Goal: Check status: Check status

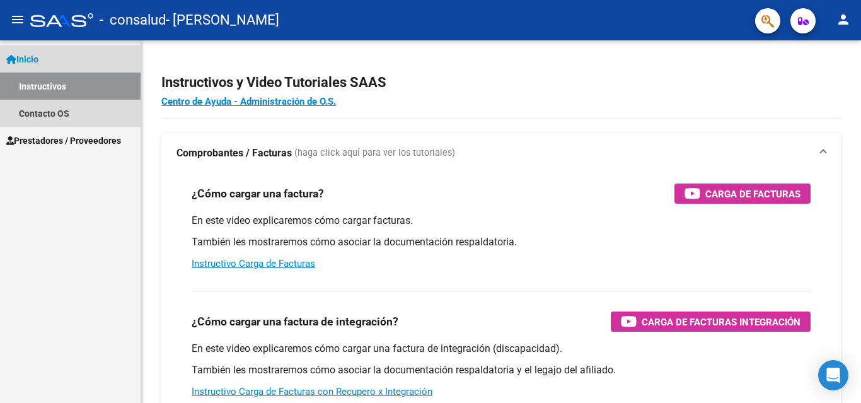
click at [96, 50] on link "Inicio" at bounding box center [70, 58] width 141 height 27
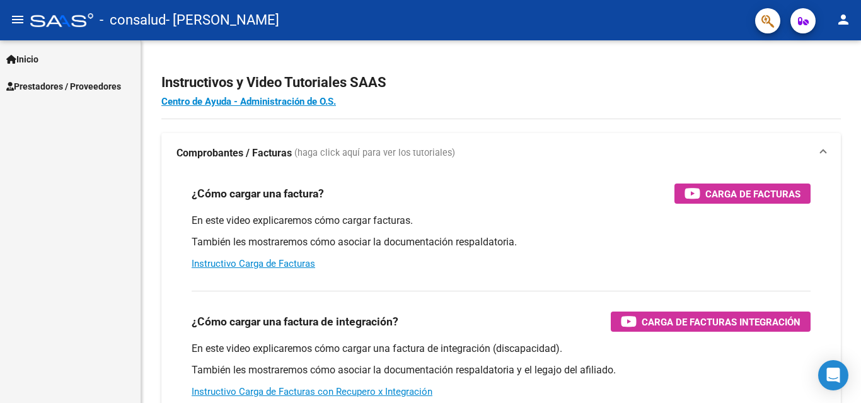
click at [88, 60] on link "Inicio" at bounding box center [70, 58] width 141 height 27
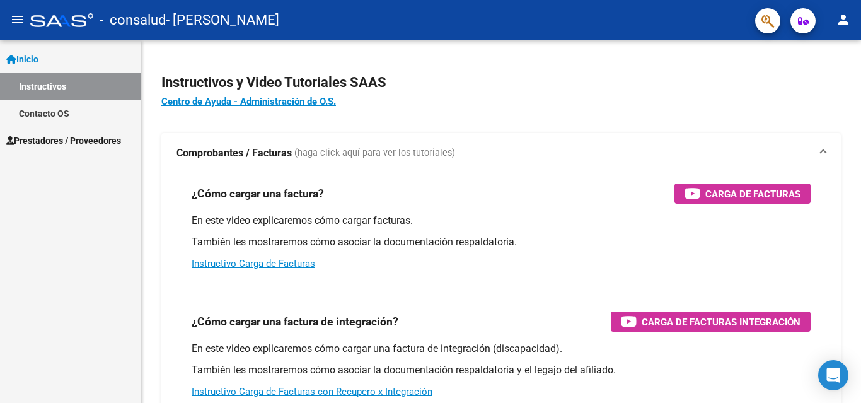
click at [67, 116] on link "Contacto OS" at bounding box center [70, 113] width 141 height 27
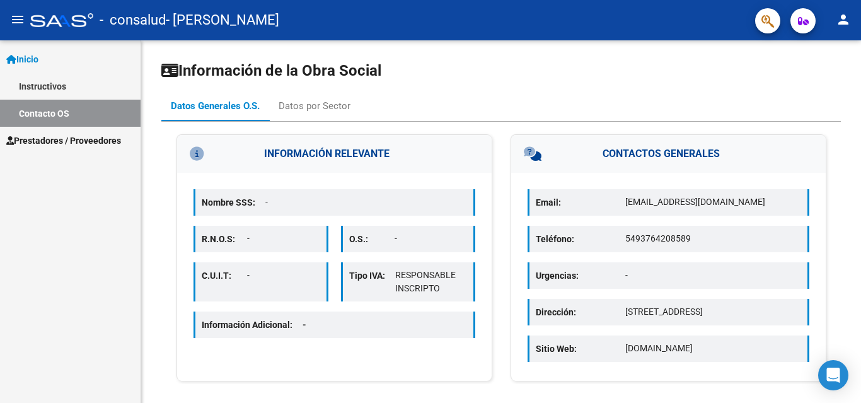
click at [67, 138] on span "Prestadores / Proveedores" at bounding box center [63, 141] width 115 height 14
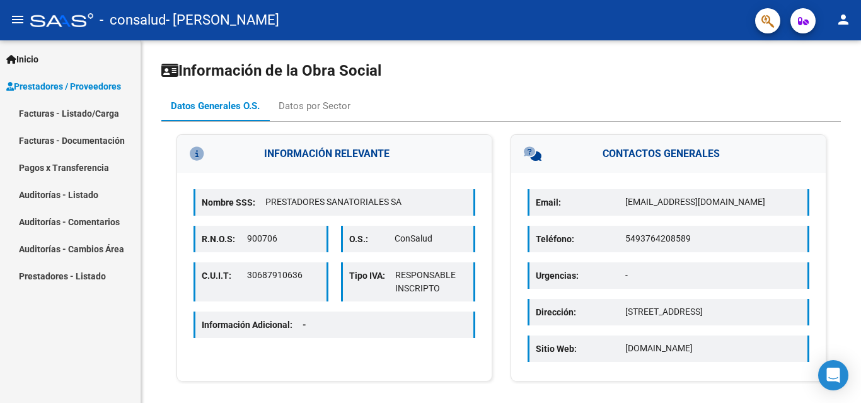
click at [66, 141] on link "Facturas - Documentación" at bounding box center [70, 140] width 141 height 27
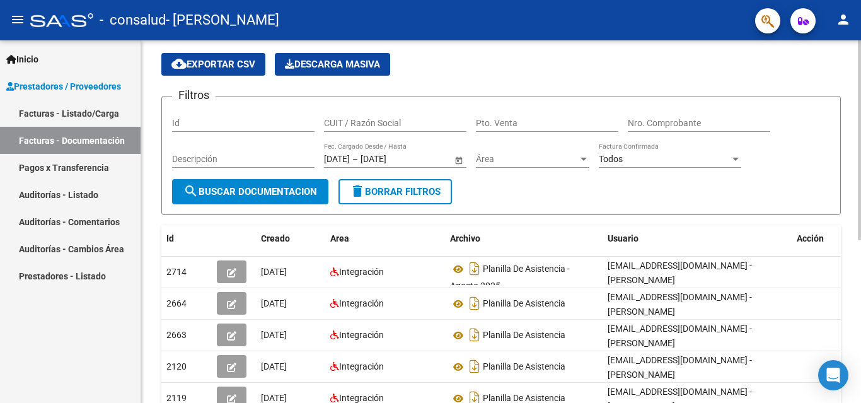
click at [851, 149] on div at bounding box center [859, 163] width 3 height 200
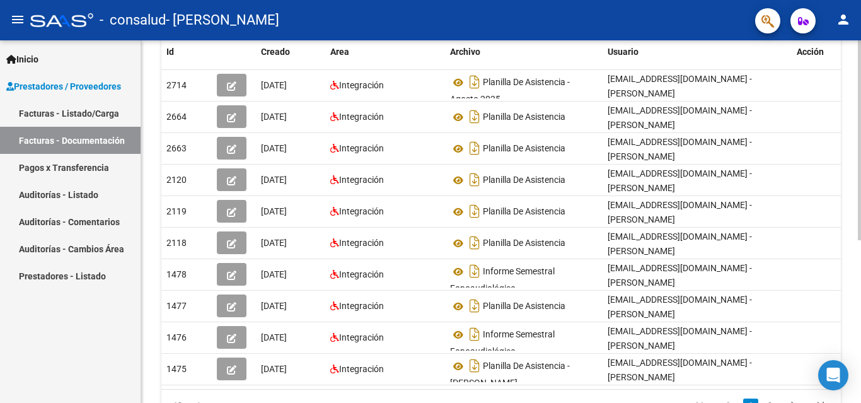
scroll to position [237, 0]
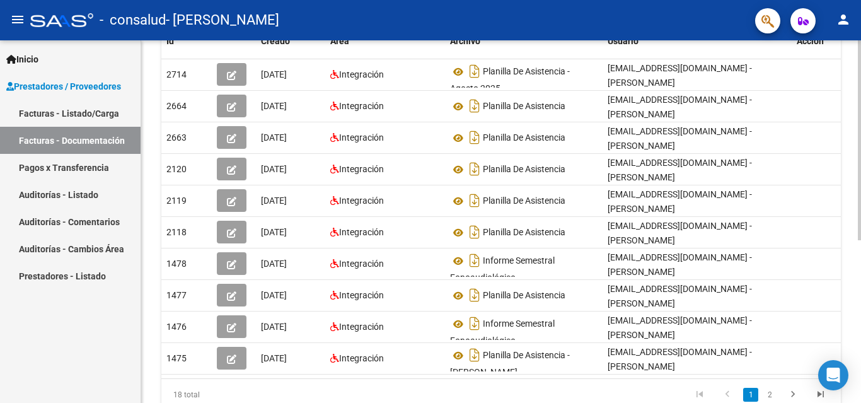
click at [851, 263] on div "PRESTADORES -> Comprobantes - Documentación Respaldatoria cloud_download Export…" at bounding box center [502, 127] width 723 height 648
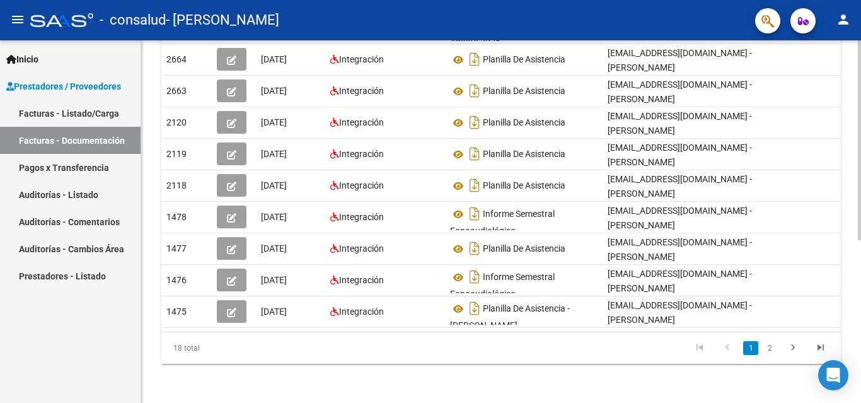
scroll to position [295, 0]
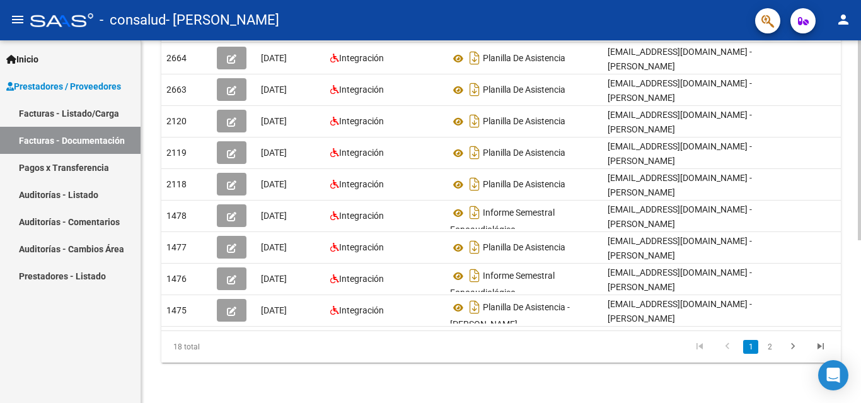
click at [851, 345] on div at bounding box center [859, 303] width 3 height 200
click at [794, 344] on icon "go to next page" at bounding box center [793, 347] width 16 height 15
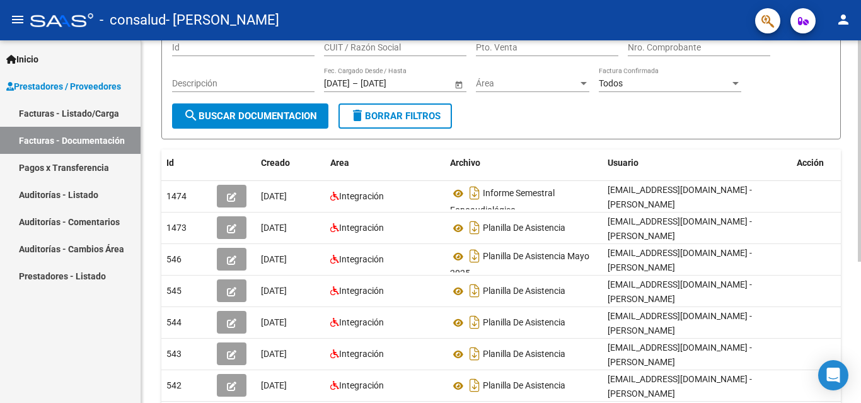
scroll to position [117, 0]
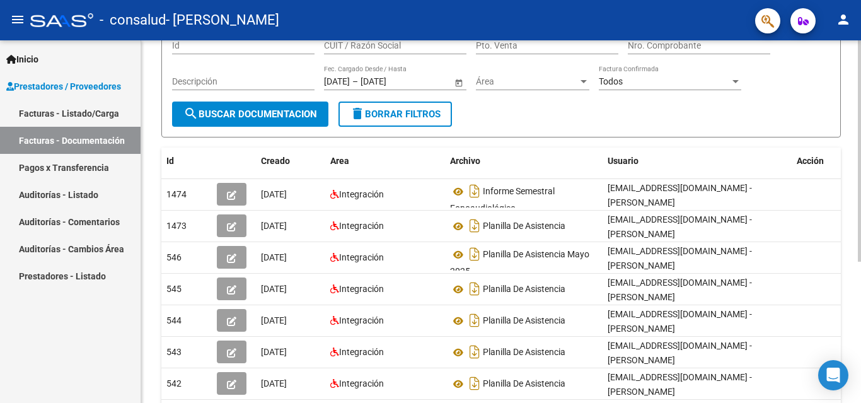
click at [851, 161] on div at bounding box center [859, 225] width 3 height 221
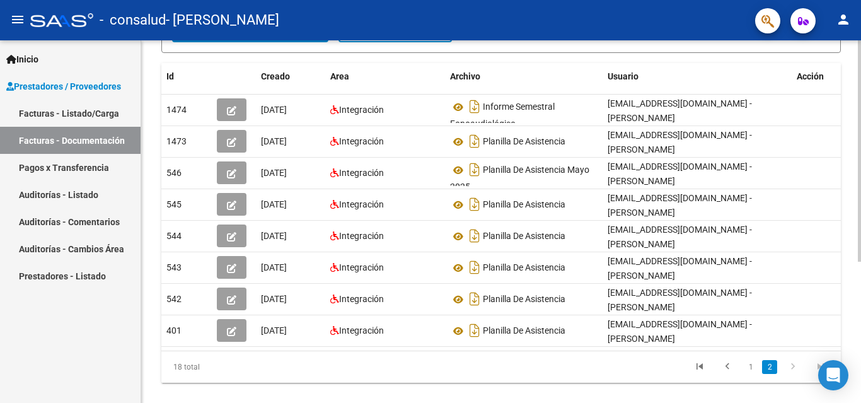
scroll to position [203, 0]
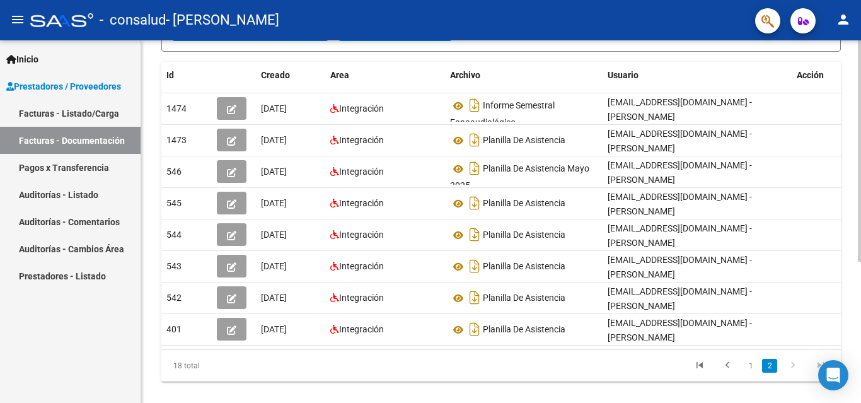
click at [851, 216] on div at bounding box center [859, 280] width 3 height 221
click at [731, 374] on icon "go to previous page" at bounding box center [727, 366] width 16 height 15
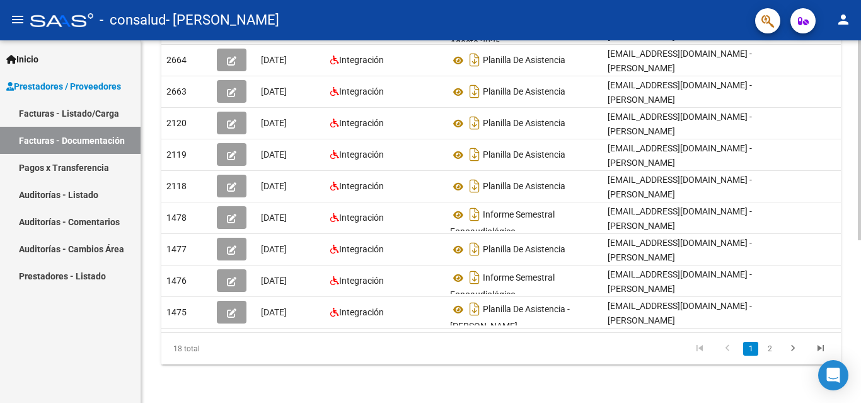
scroll to position [288, 0]
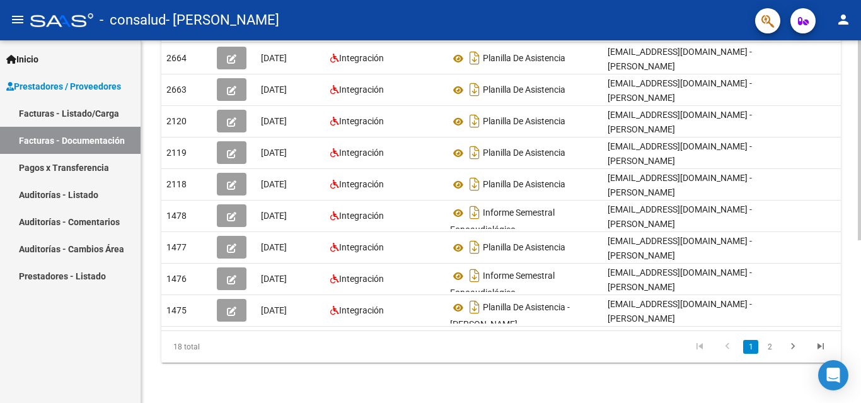
click at [851, 235] on div at bounding box center [859, 303] width 3 height 200
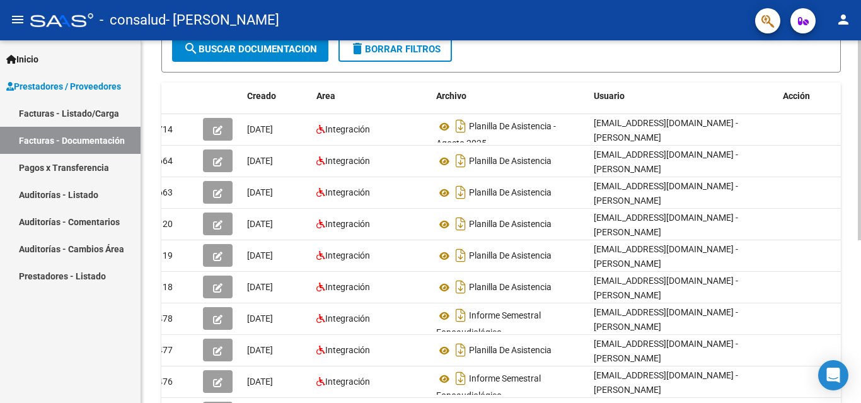
scroll to position [164, 0]
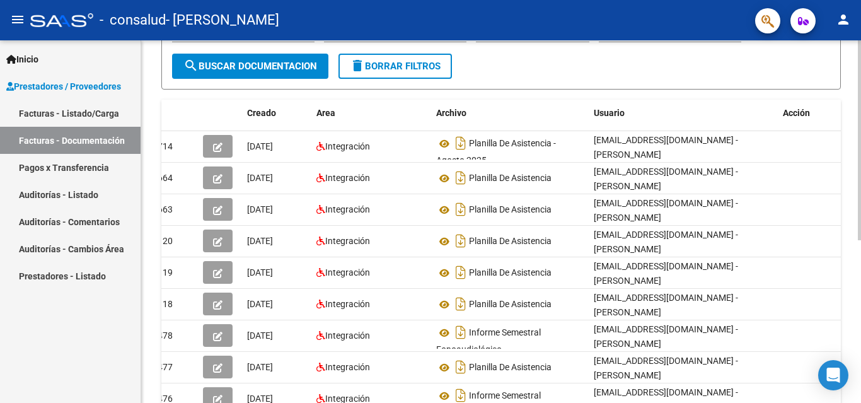
click at [851, 153] on div at bounding box center [859, 235] width 3 height 200
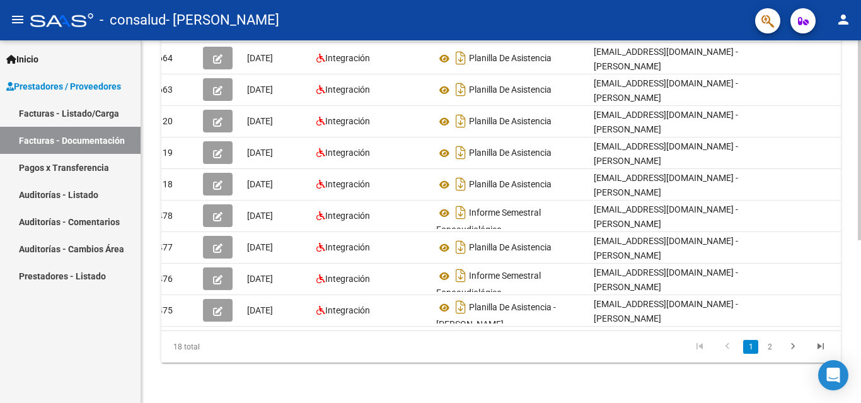
scroll to position [295, 0]
click at [851, 272] on div "PRESTADORES -> Comprobantes - Documentación Respaldatoria cloud_download Export…" at bounding box center [502, 79] width 723 height 648
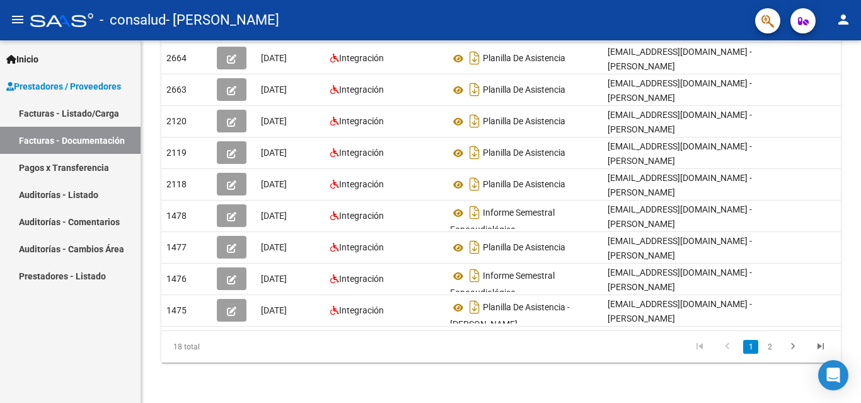
click at [40, 162] on link "Pagos x Transferencia" at bounding box center [70, 167] width 141 height 27
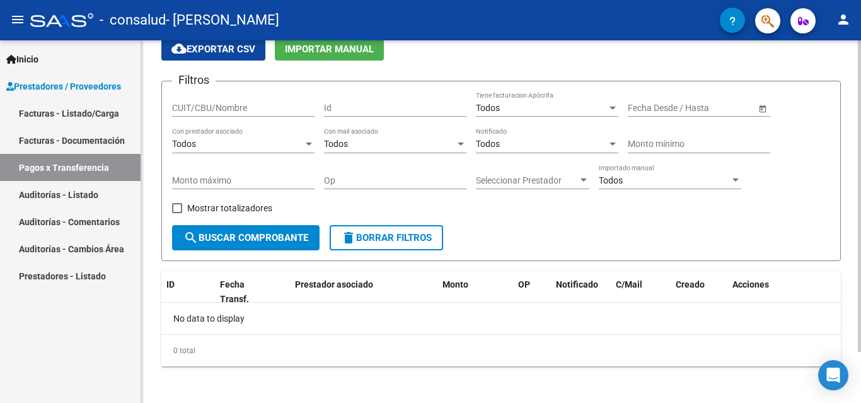
scroll to position [59, 0]
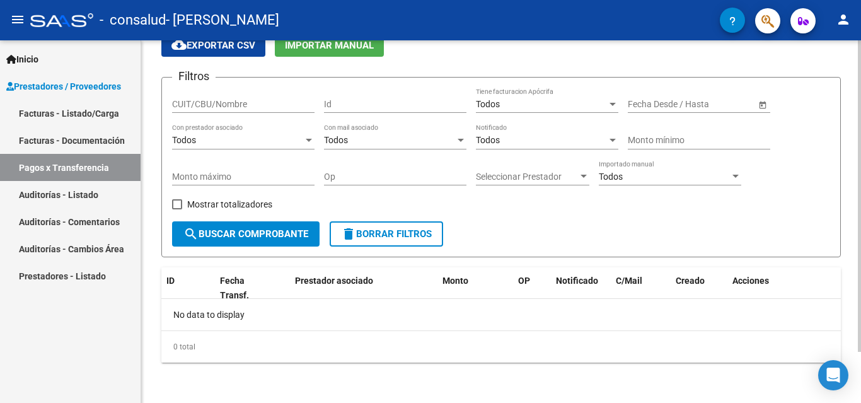
click at [851, 250] on div at bounding box center [859, 246] width 3 height 311
click at [279, 233] on span "search Buscar Comprobante" at bounding box center [245, 233] width 125 height 11
click at [267, 106] on input "CUIT/CBU/Nombre" at bounding box center [243, 104] width 143 height 11
type input "27334045930"
click at [272, 236] on span "search Buscar Comprobante" at bounding box center [245, 233] width 125 height 11
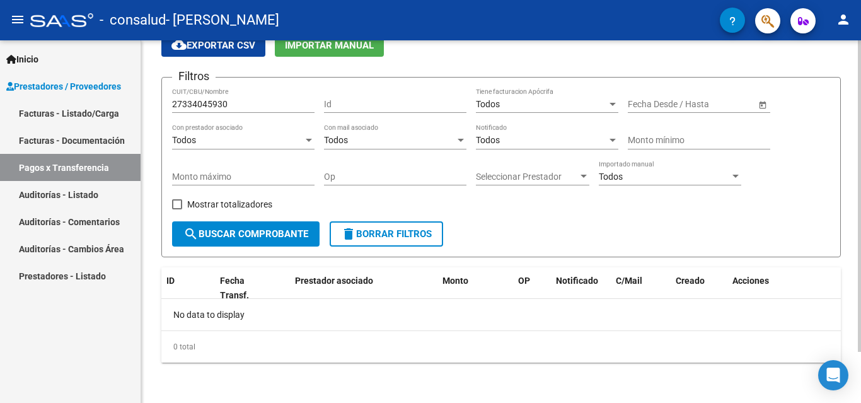
scroll to position [0, 0]
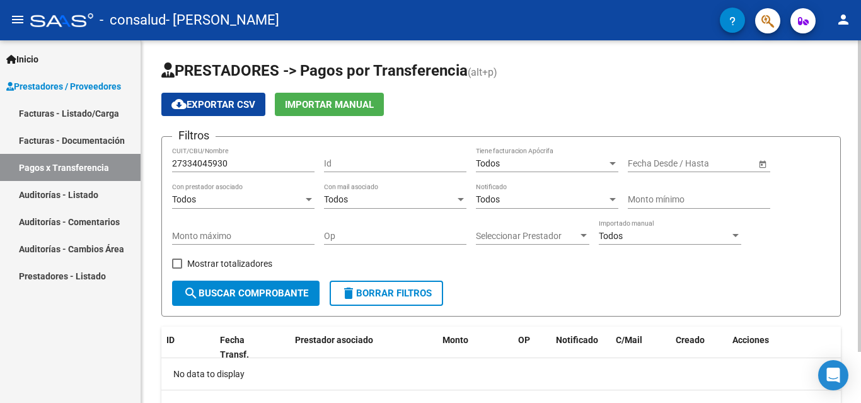
click at [851, 100] on div at bounding box center [859, 195] width 3 height 311
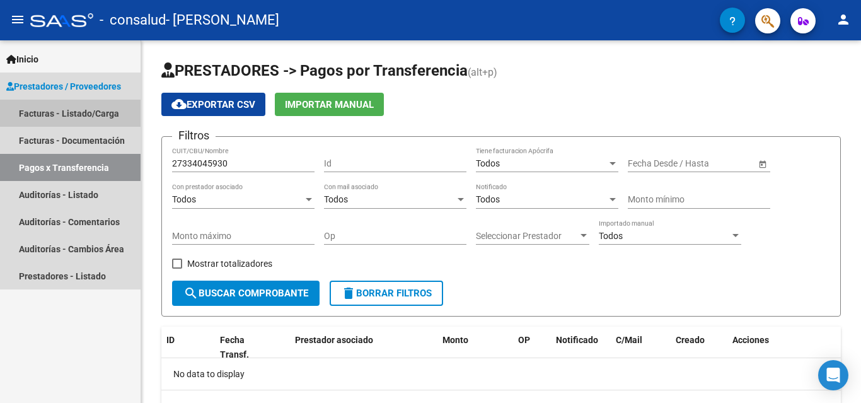
click at [85, 113] on link "Facturas - Listado/Carga" at bounding box center [70, 113] width 141 height 27
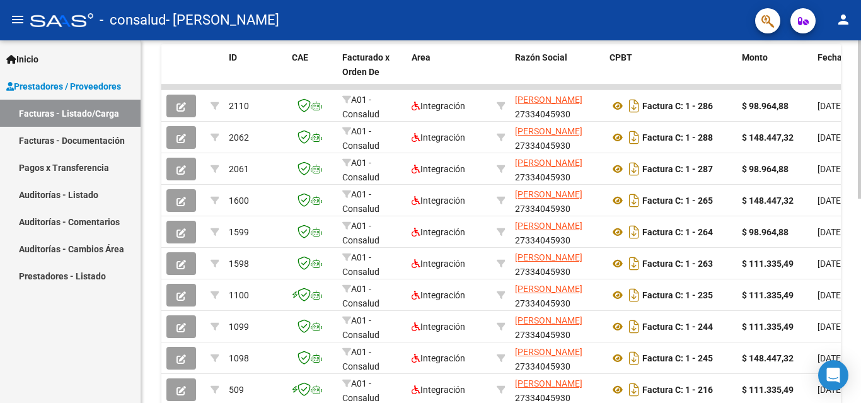
click at [851, 274] on div at bounding box center [859, 289] width 3 height 158
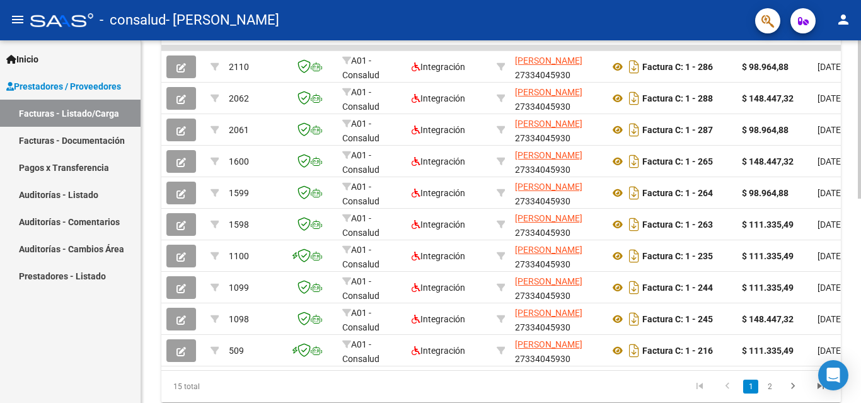
scroll to position [421, 0]
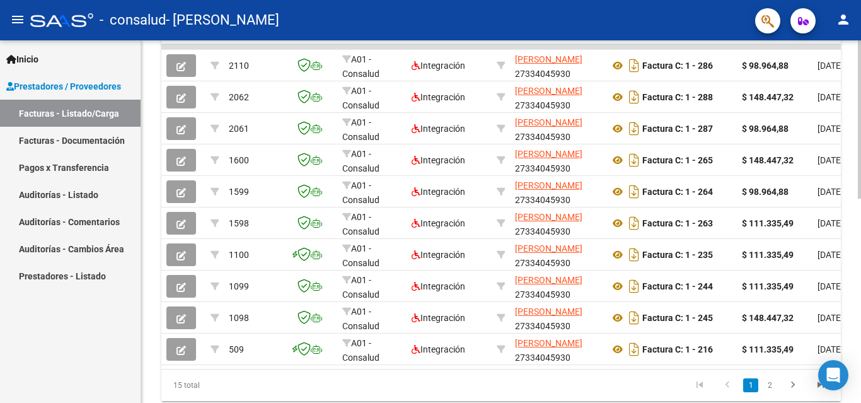
click at [851, 284] on div at bounding box center [859, 307] width 3 height 158
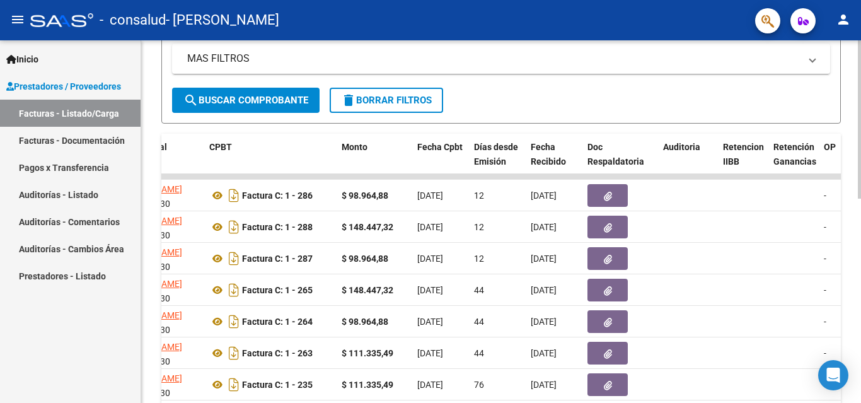
scroll to position [293, 0]
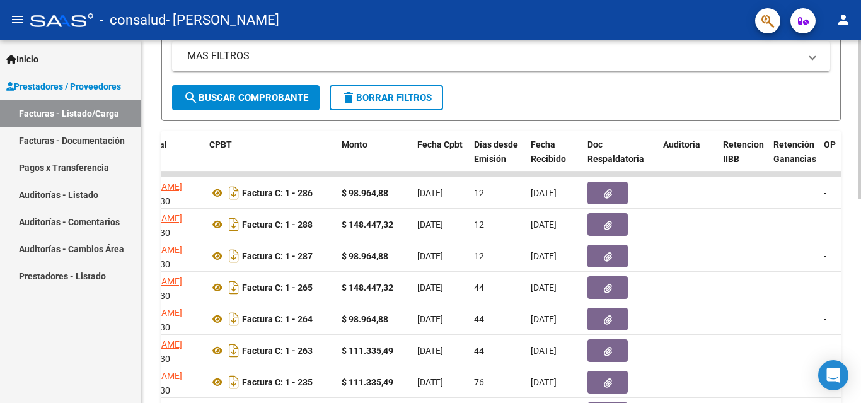
click at [851, 180] on div at bounding box center [859, 250] width 3 height 158
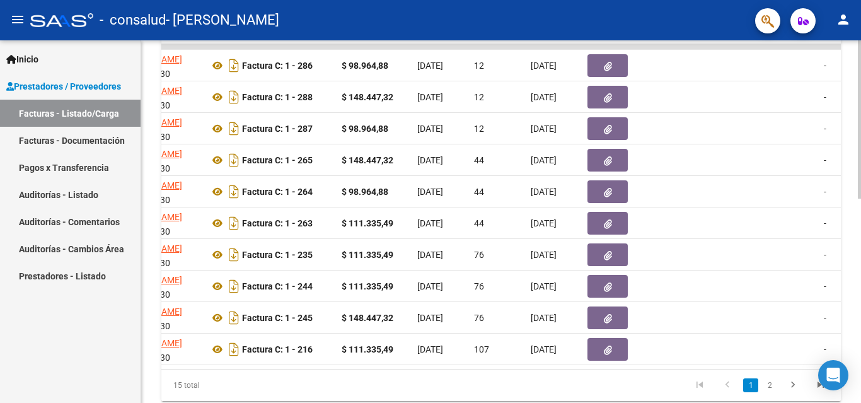
scroll to position [422, 0]
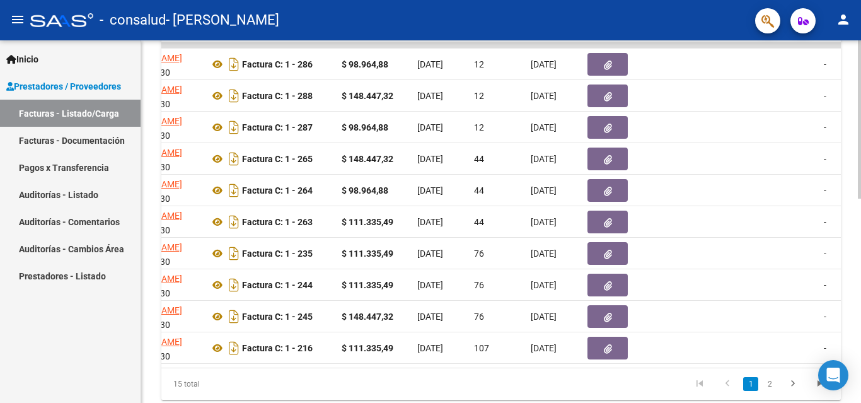
click at [851, 255] on div at bounding box center [859, 307] width 3 height 158
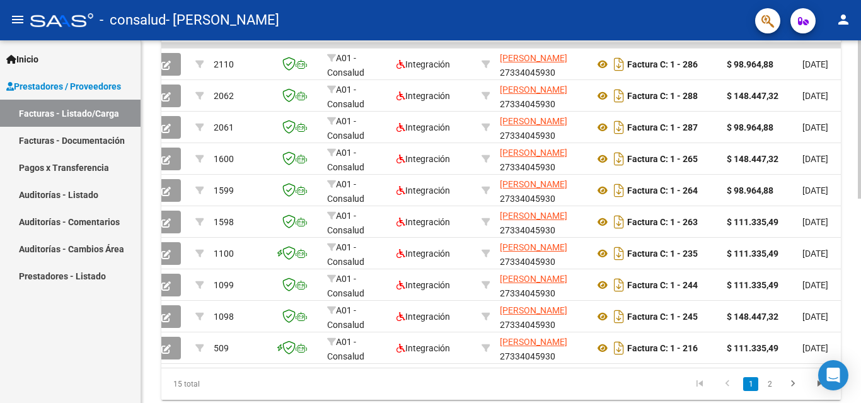
scroll to position [0, 0]
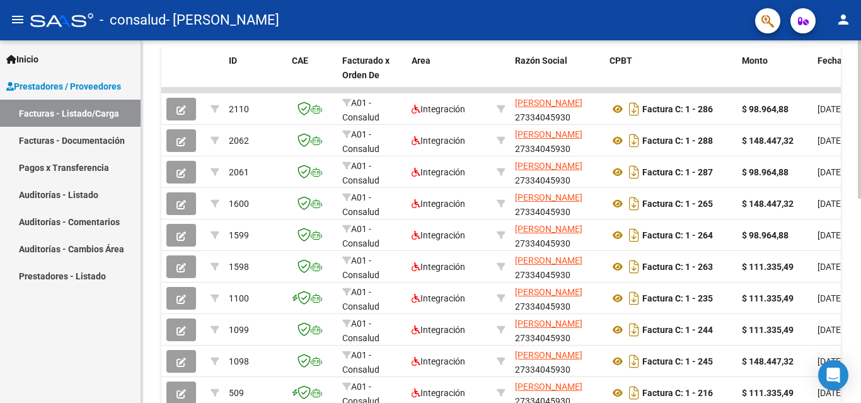
click at [851, 229] on div at bounding box center [859, 287] width 3 height 158
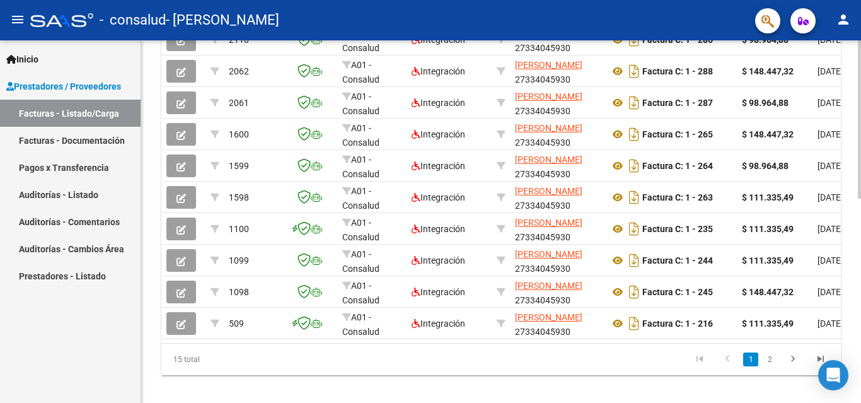
scroll to position [449, 0]
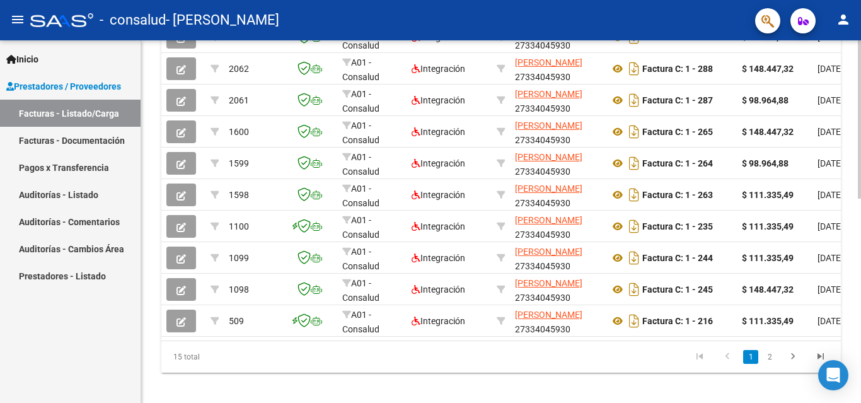
click at [851, 314] on div at bounding box center [859, 319] width 3 height 158
click at [795, 366] on icon "go to next page" at bounding box center [793, 358] width 16 height 15
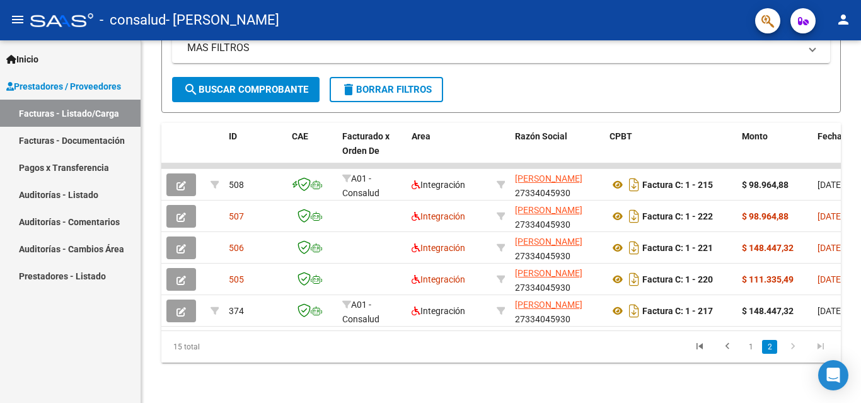
scroll to position [311, 0]
